Goal: Transaction & Acquisition: Purchase product/service

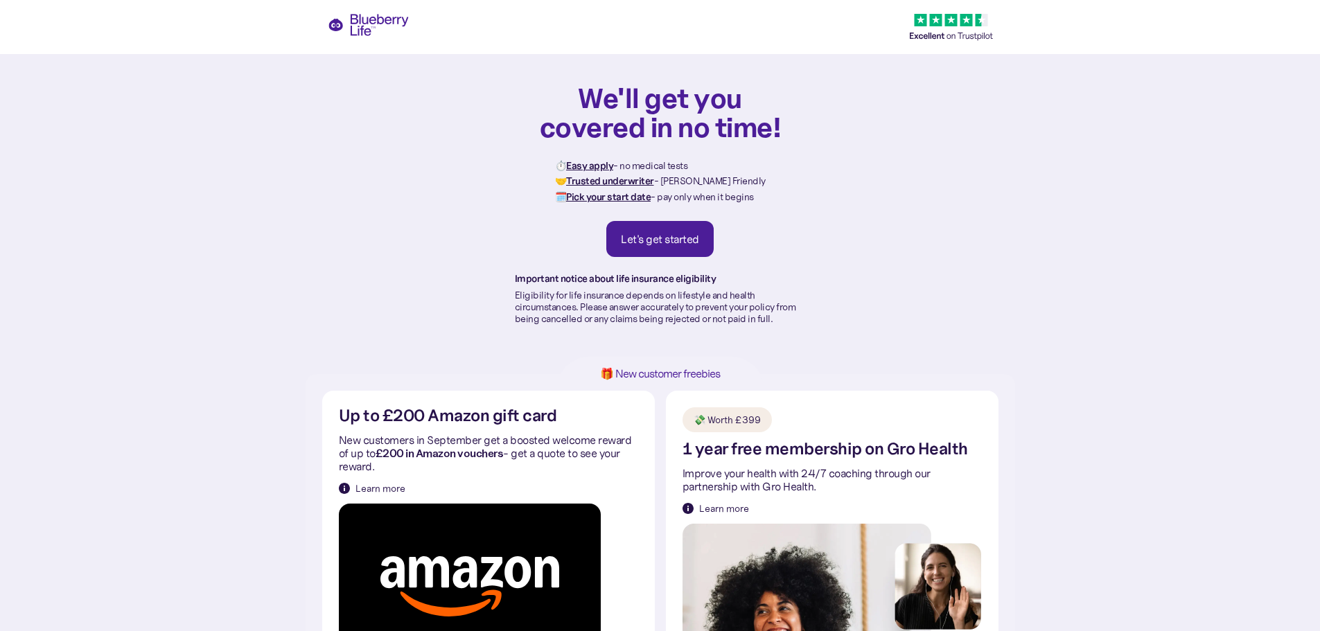
click at [689, 234] on div "Let's get started" at bounding box center [660, 239] width 78 height 14
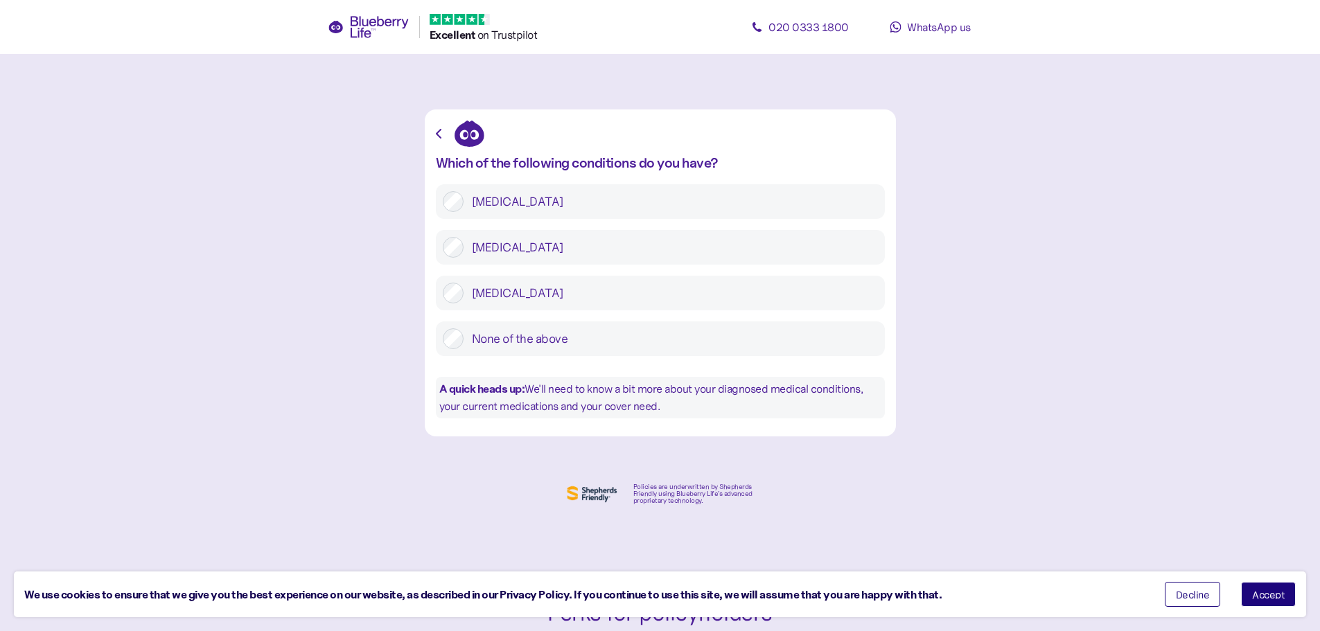
click at [513, 338] on label "None of the above" at bounding box center [670, 338] width 414 height 21
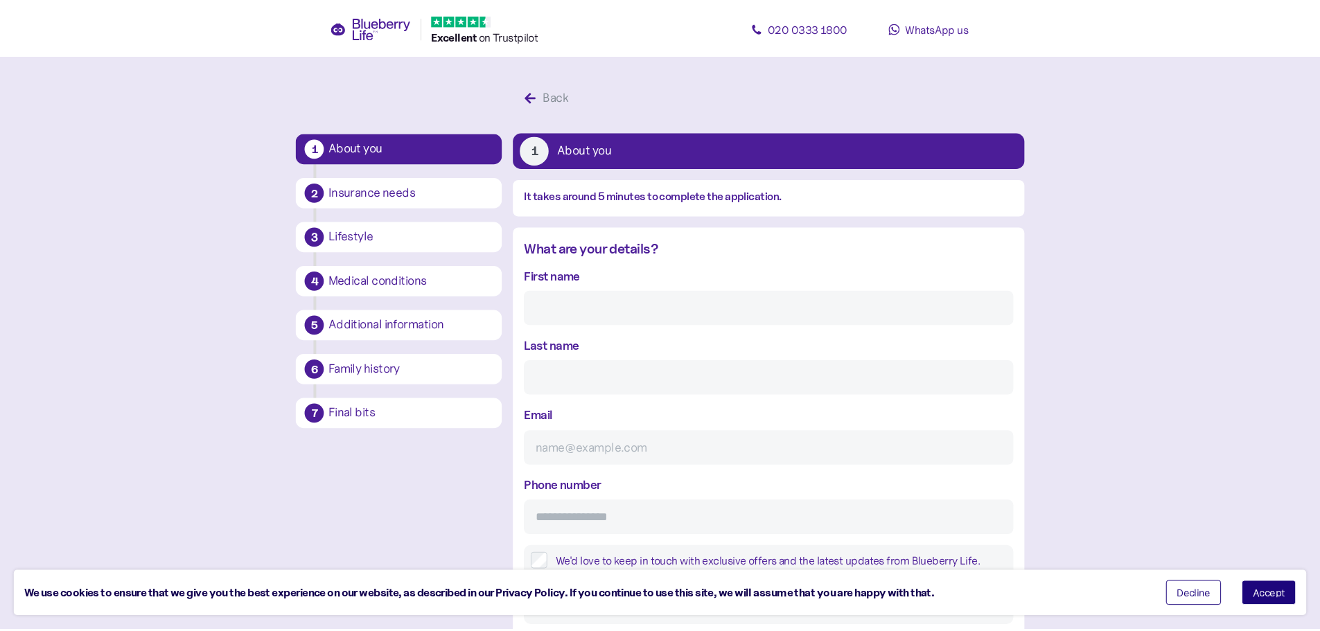
scroll to position [26, 0]
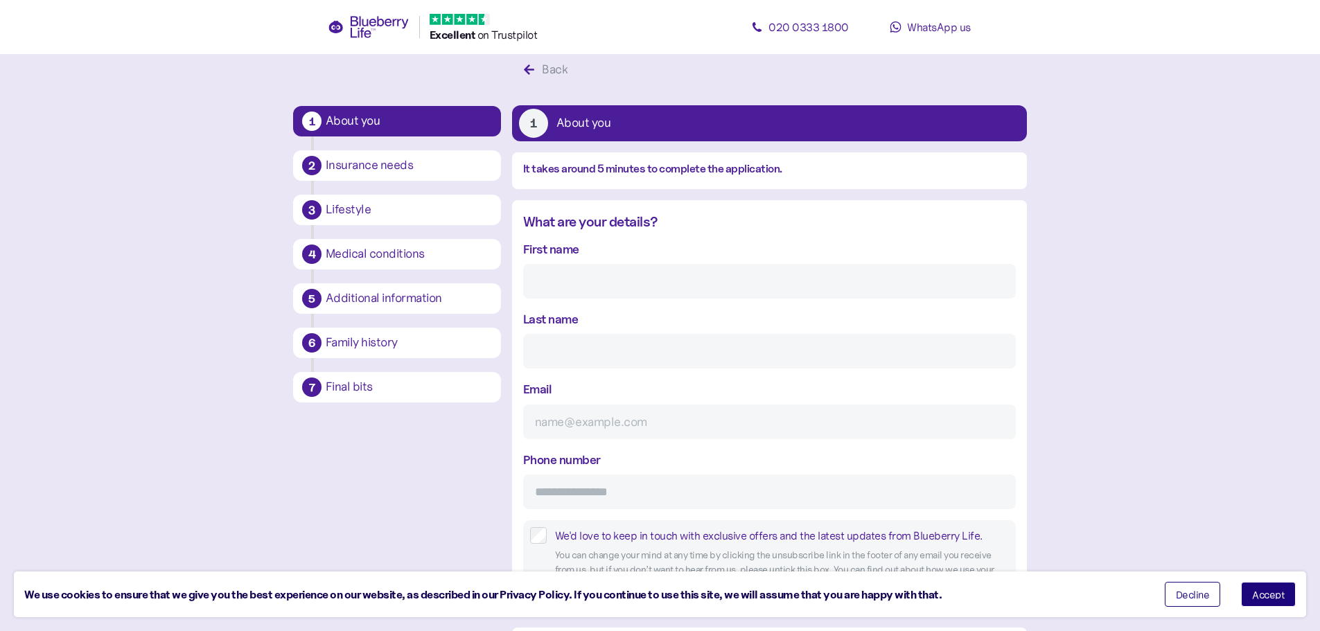
click at [563, 67] on div "Back" at bounding box center [555, 69] width 26 height 19
